Goal: Use online tool/utility: Utilize a website feature to perform a specific function

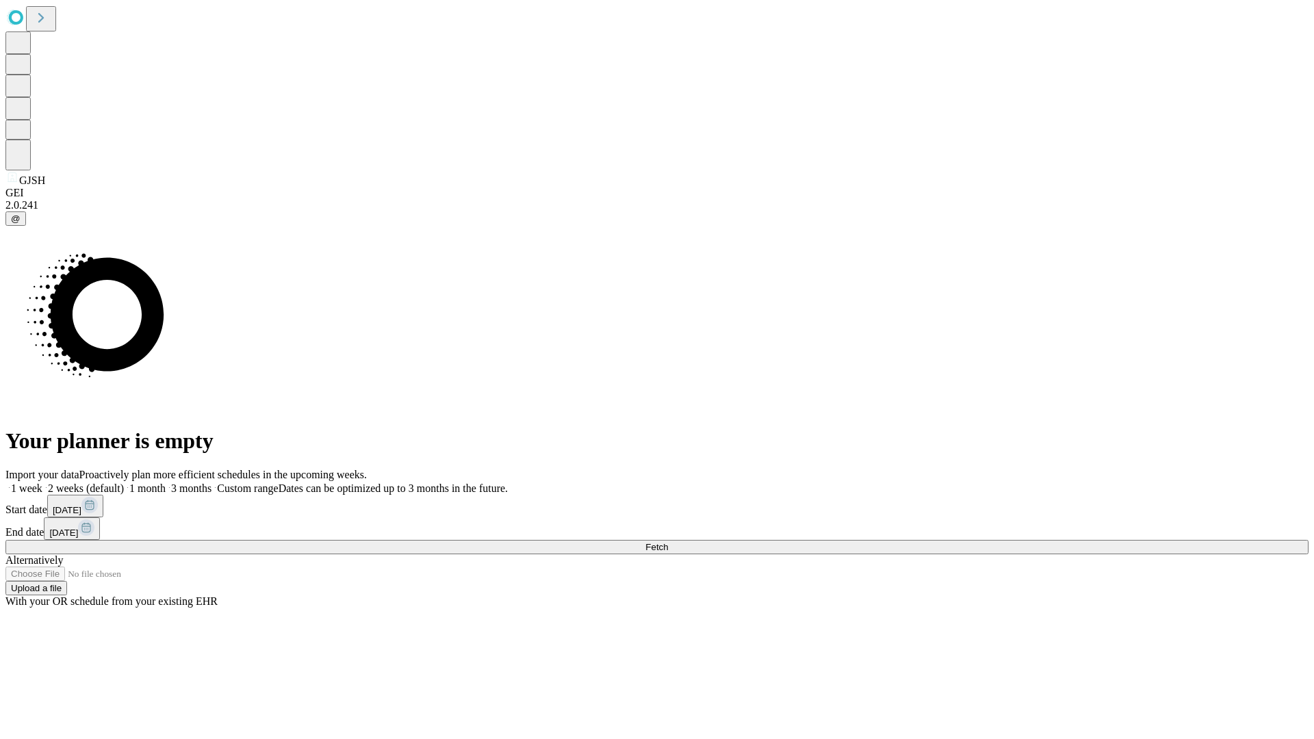
click at [668, 542] on span "Fetch" at bounding box center [656, 547] width 23 height 10
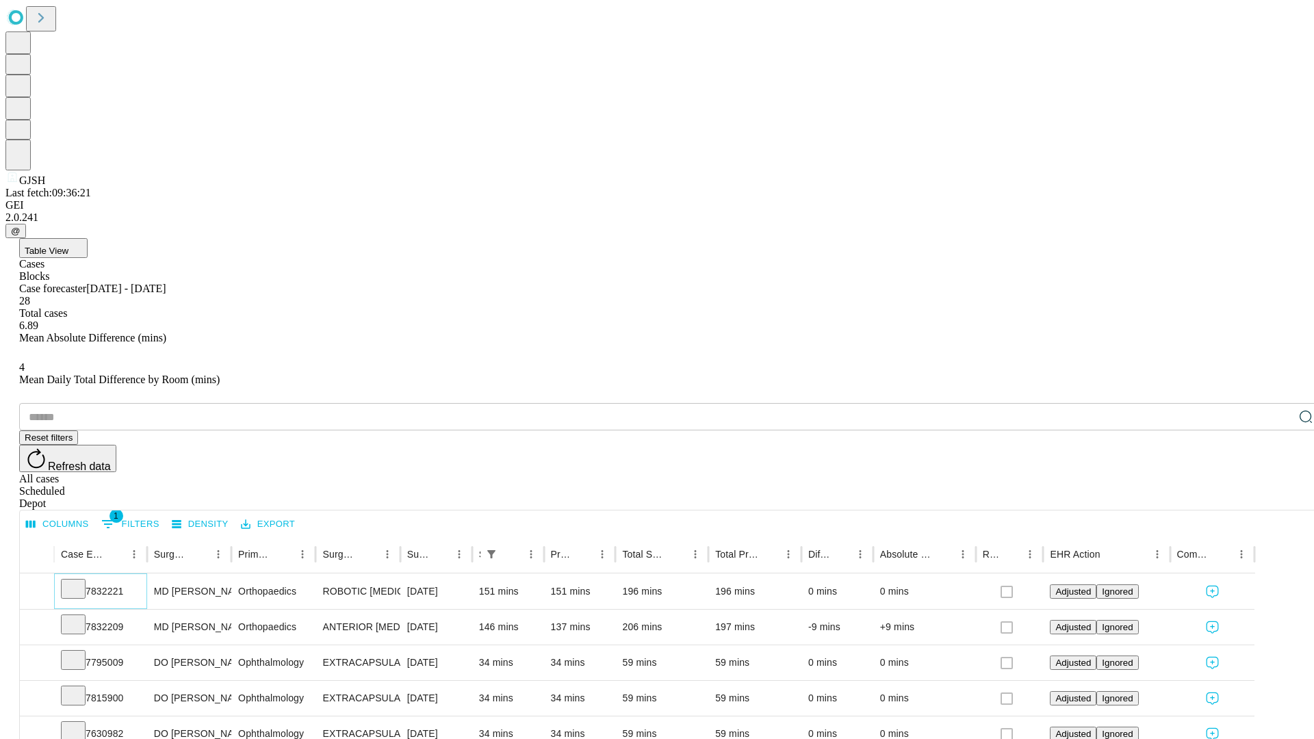
click at [80, 581] on icon at bounding box center [73, 588] width 14 height 14
